Goal: Task Accomplishment & Management: Use online tool/utility

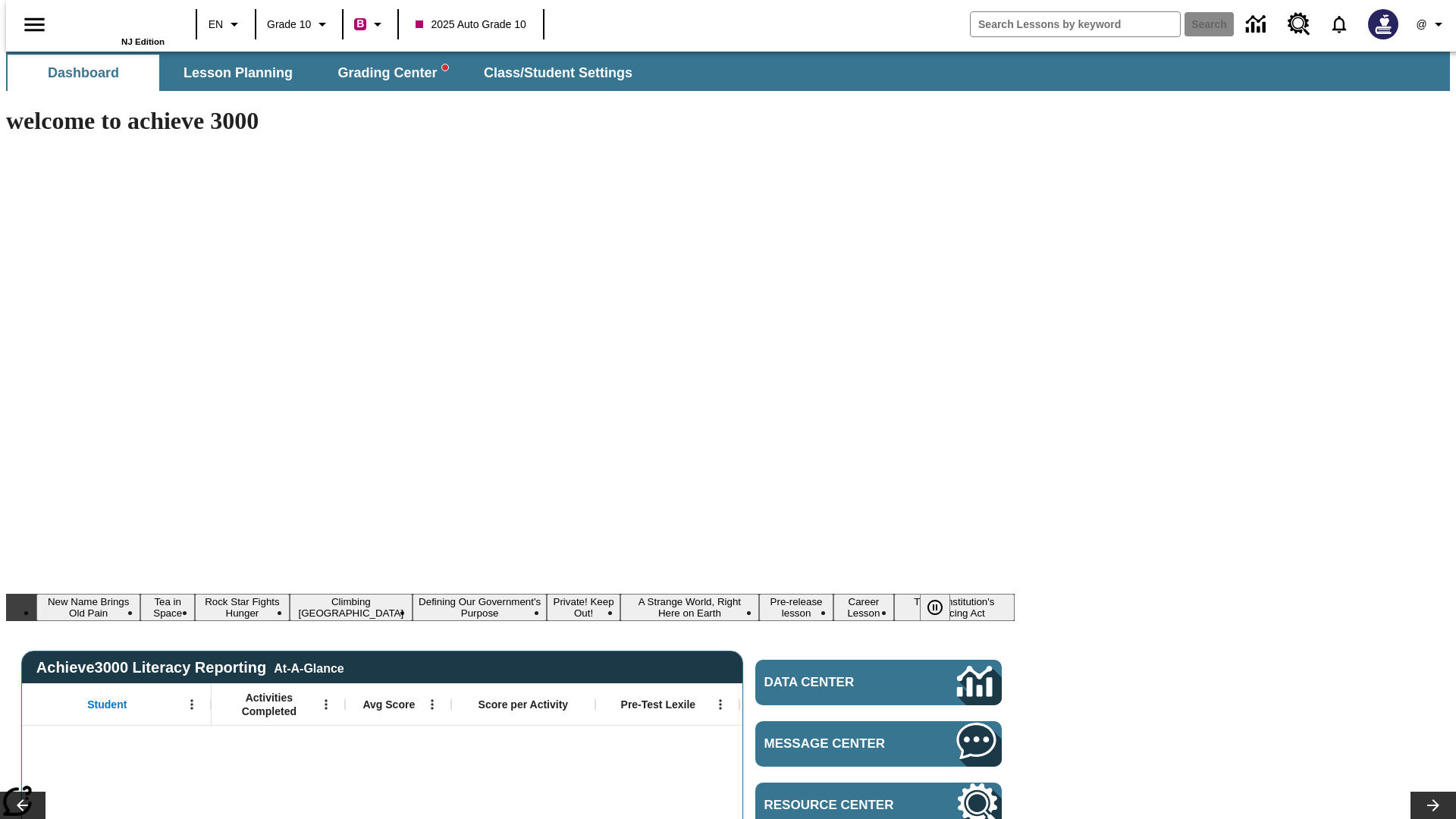
type input "-1"
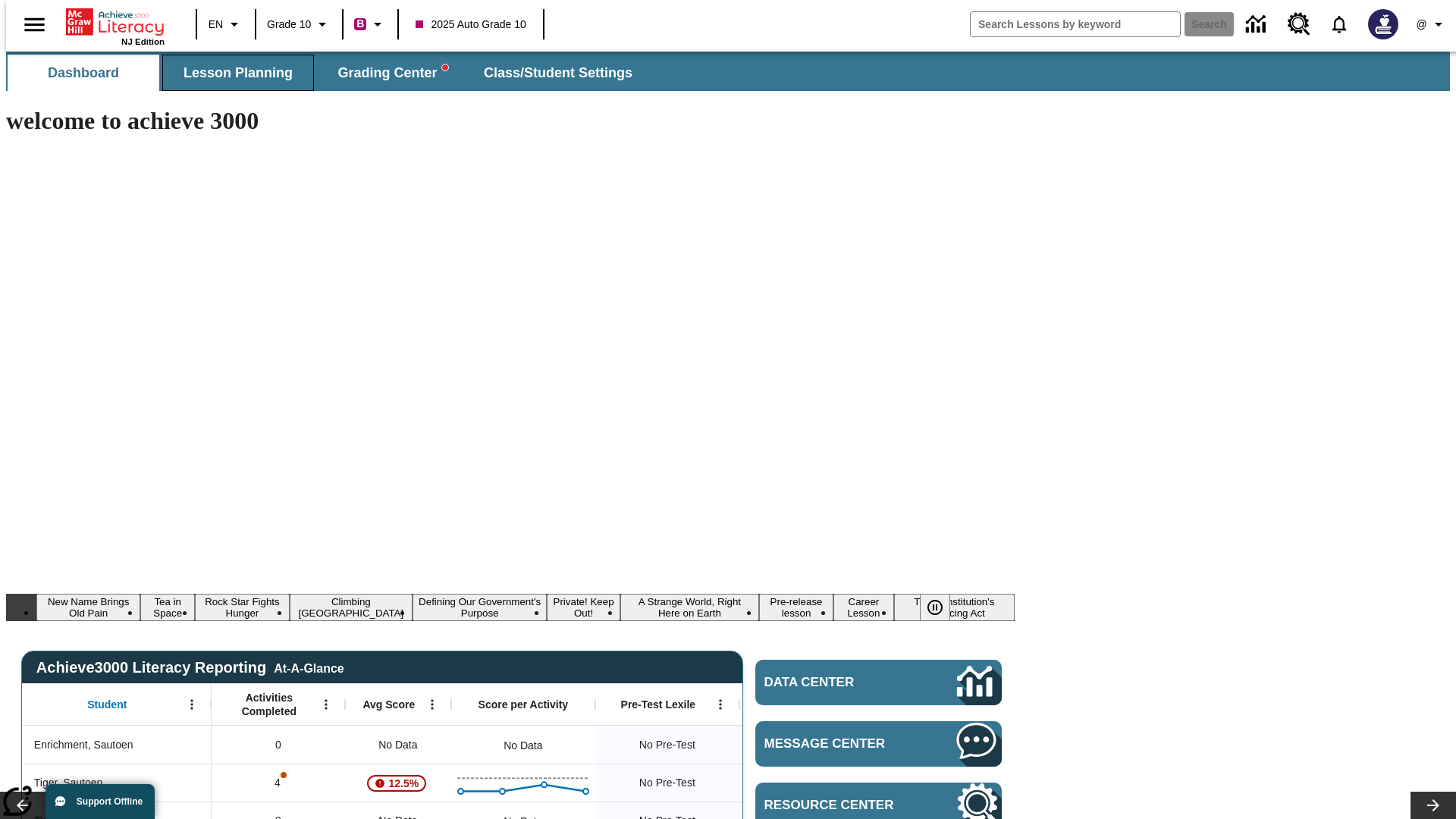
click at [232, 73] on span "Lesson Planning" at bounding box center [238, 73] width 109 height 18
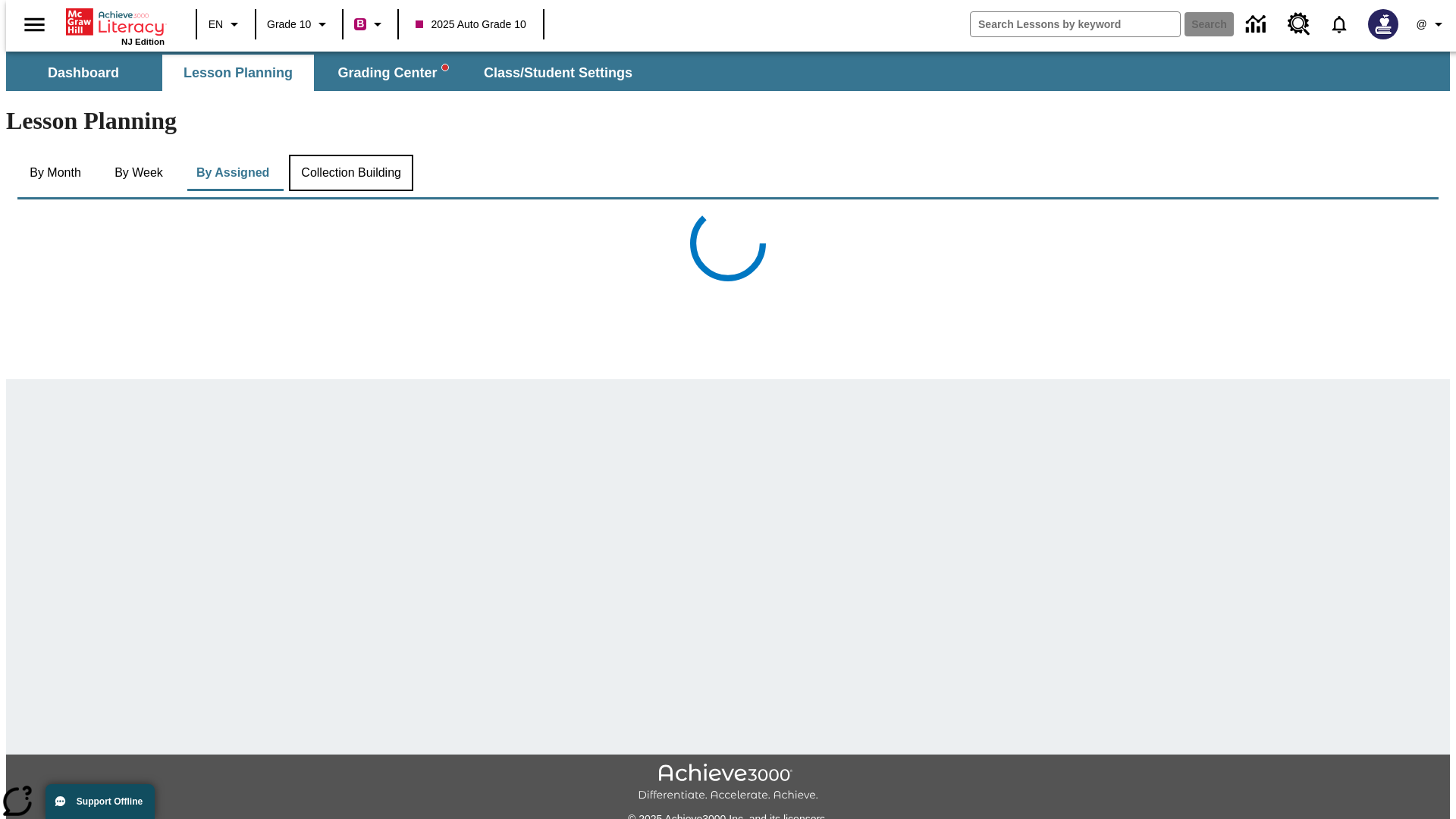
click at [349, 154] on button "Collection Building" at bounding box center [350, 172] width 125 height 36
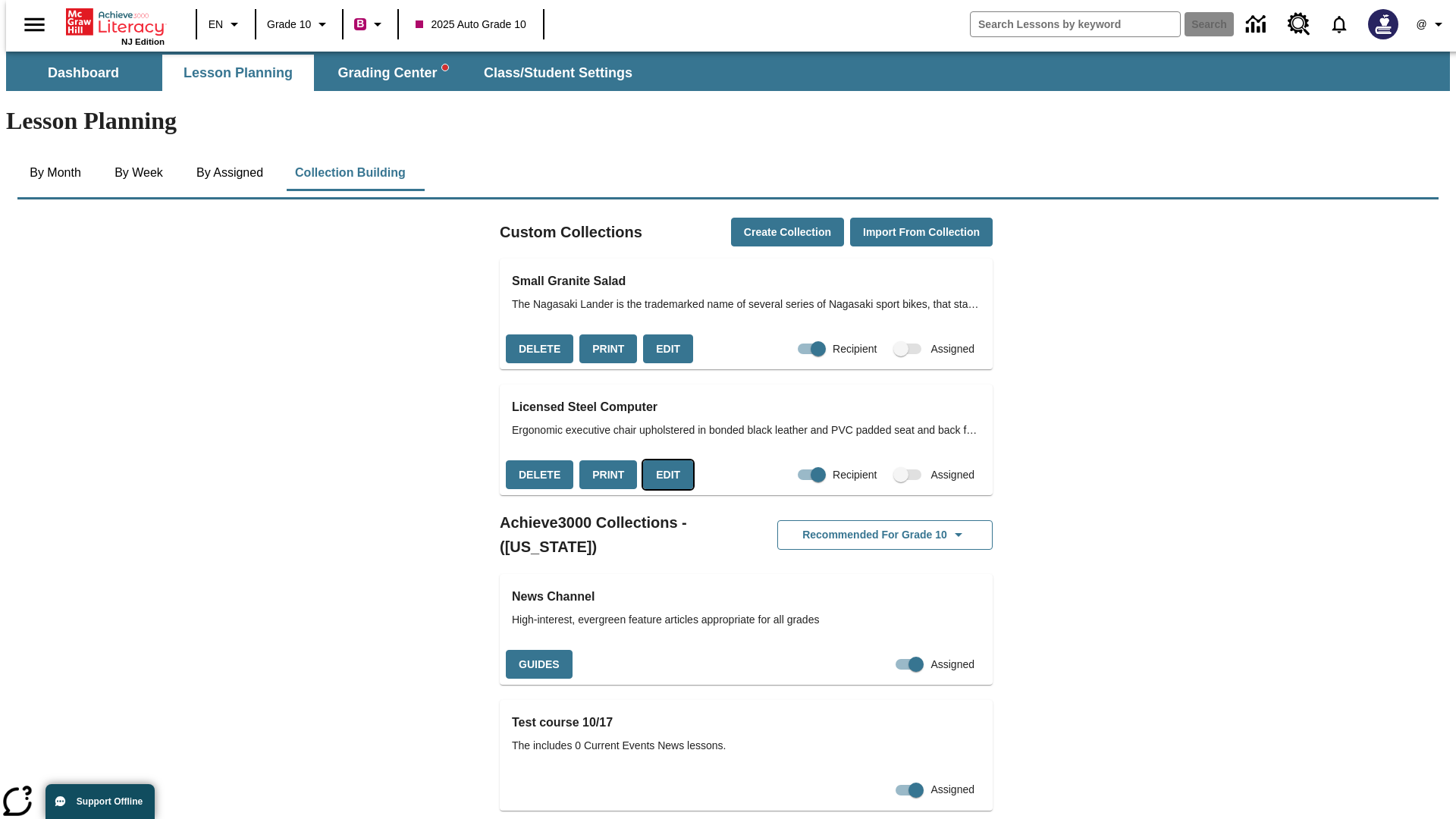
click at [662, 460] on button "Edit" at bounding box center [667, 475] width 50 height 30
